Goal: Check status: Check status

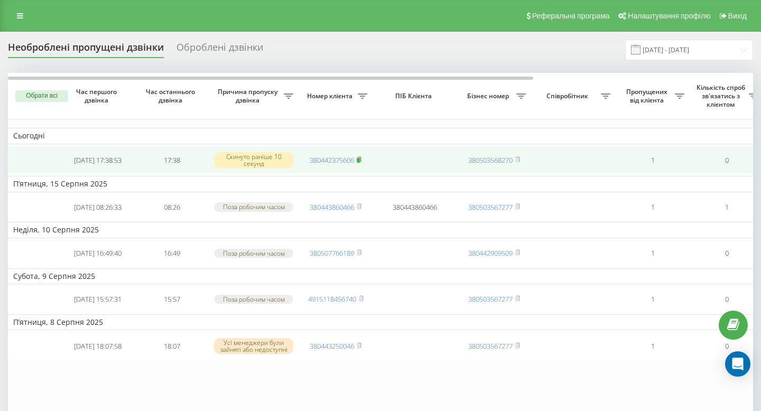
click at [359, 161] on rect at bounding box center [358, 160] width 3 height 5
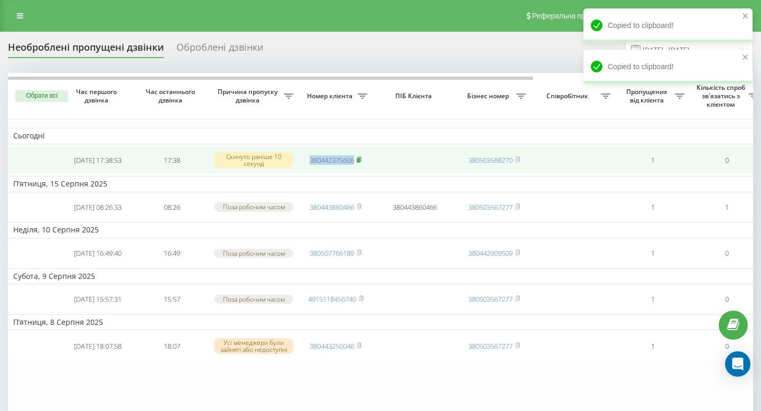
click at [359, 161] on rect at bounding box center [358, 160] width 3 height 5
